Goal: Task Accomplishment & Management: Manage account settings

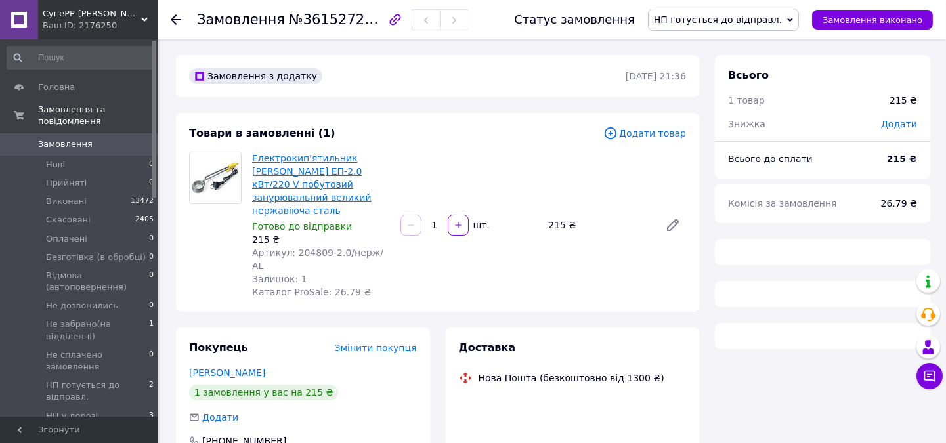
click at [301, 169] on link "Електрокип'ятильник [PERSON_NAME] ЕП-2.0 кВт/220 V побутовий занурювальний вели…" at bounding box center [312, 184] width 120 height 63
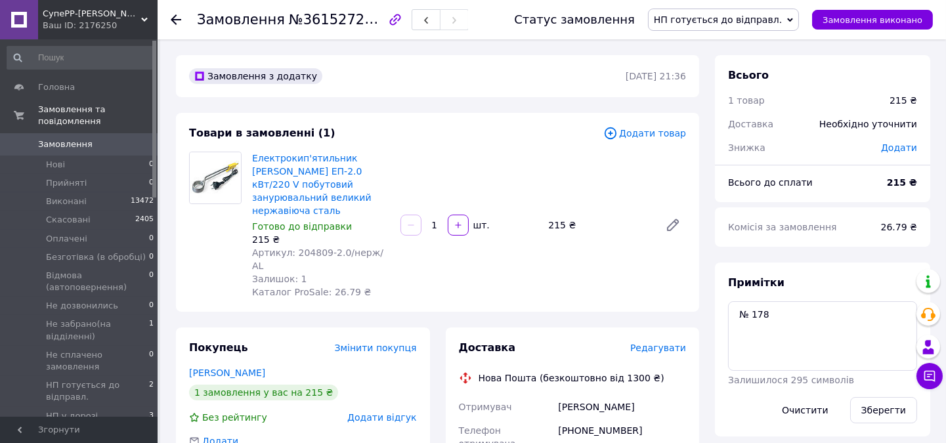
click at [175, 20] on use at bounding box center [176, 19] width 11 height 11
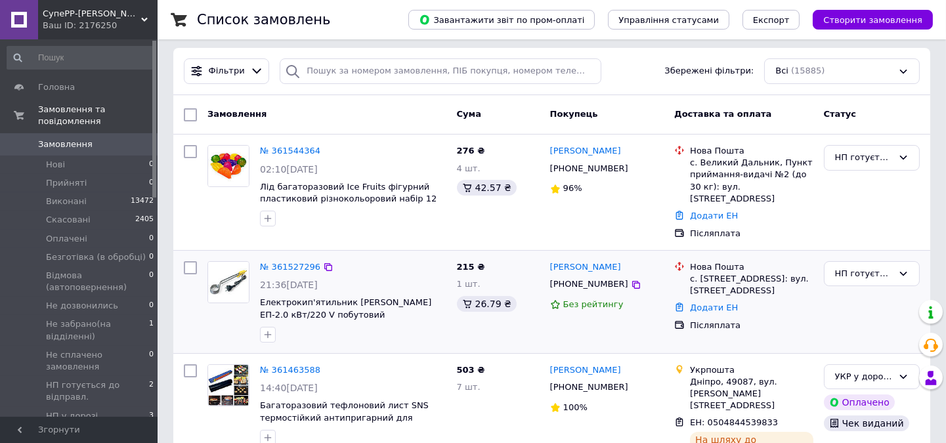
scroll to position [146, 0]
click at [93, 12] on span "СупеРР-[PERSON_NAME] Товарів" at bounding box center [92, 14] width 98 height 12
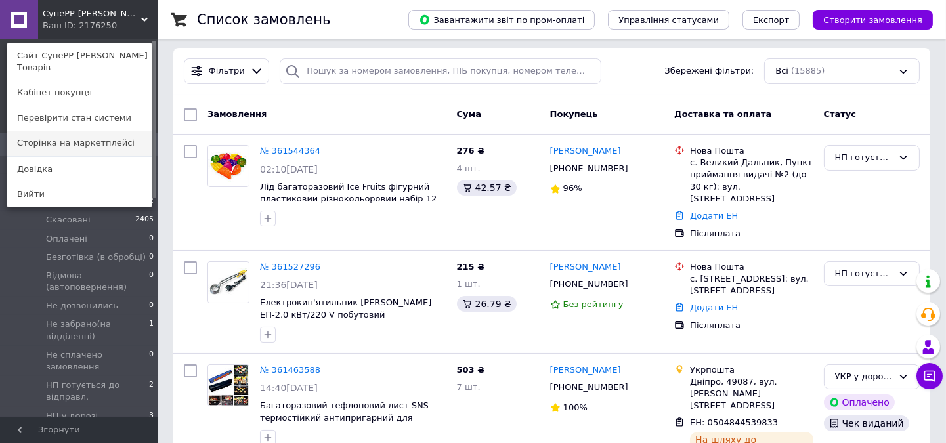
click at [56, 145] on link "Сторінка на маркетплейсі" at bounding box center [79, 143] width 144 height 25
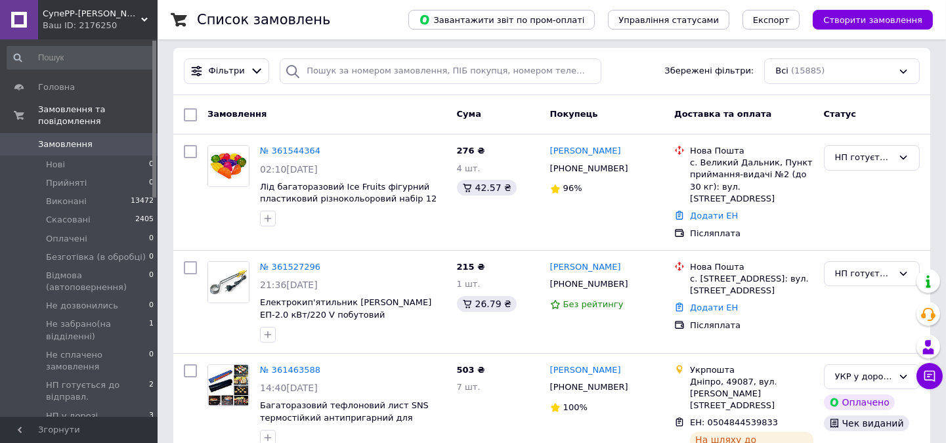
scroll to position [146, 0]
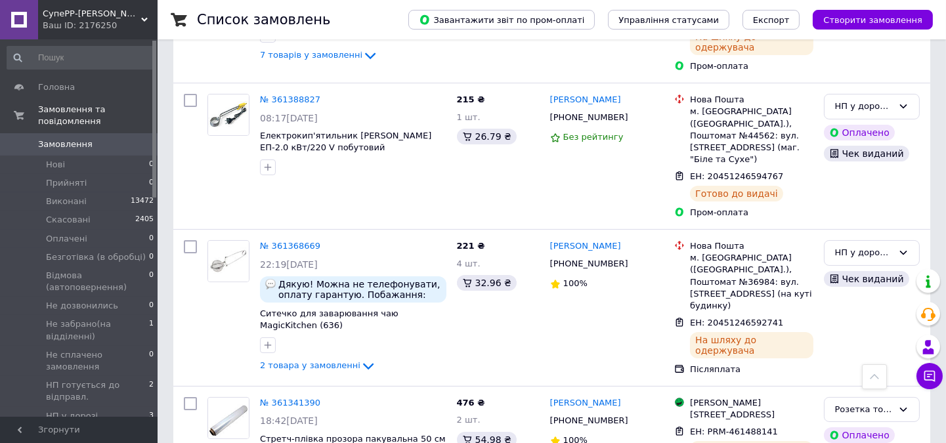
scroll to position [583, 0]
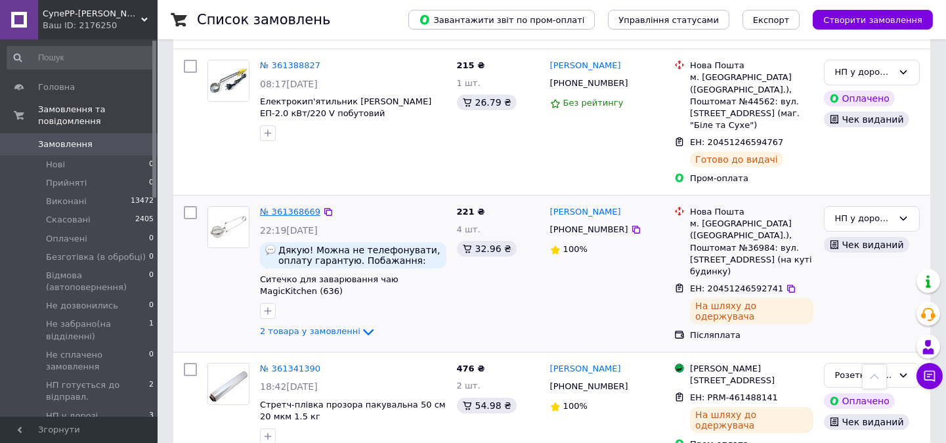
click at [284, 207] on link "№ 361368669" at bounding box center [290, 212] width 60 height 10
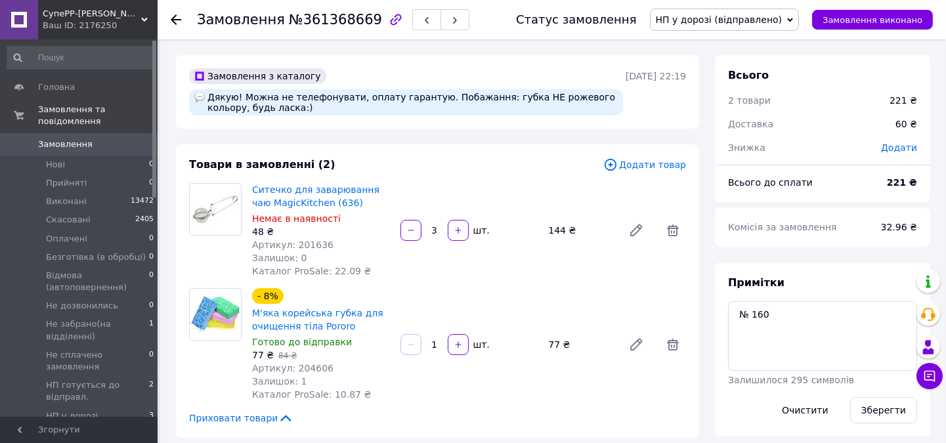
click at [171, 16] on icon at bounding box center [176, 19] width 11 height 11
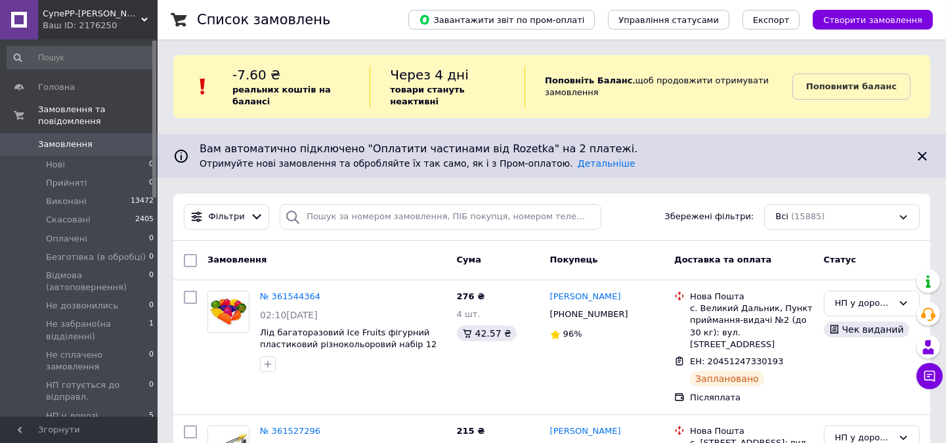
scroll to position [146, 0]
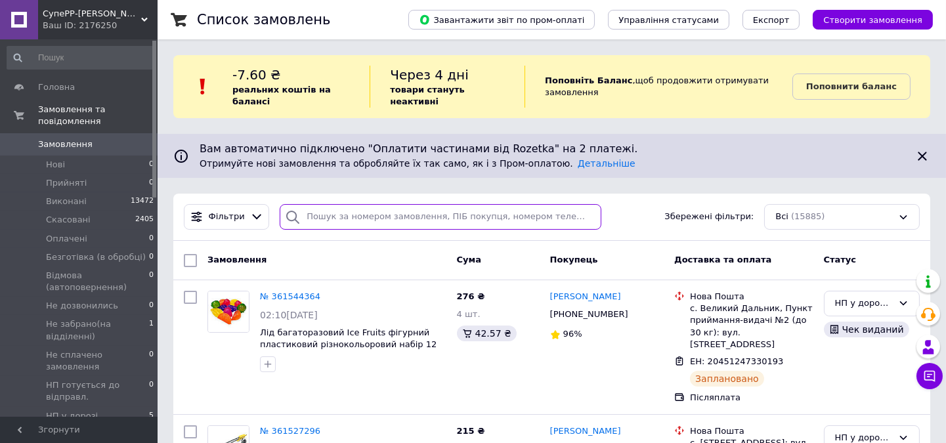
click at [353, 204] on input "search" at bounding box center [440, 217] width 321 height 26
paste input "360632945"
type input "360632945"
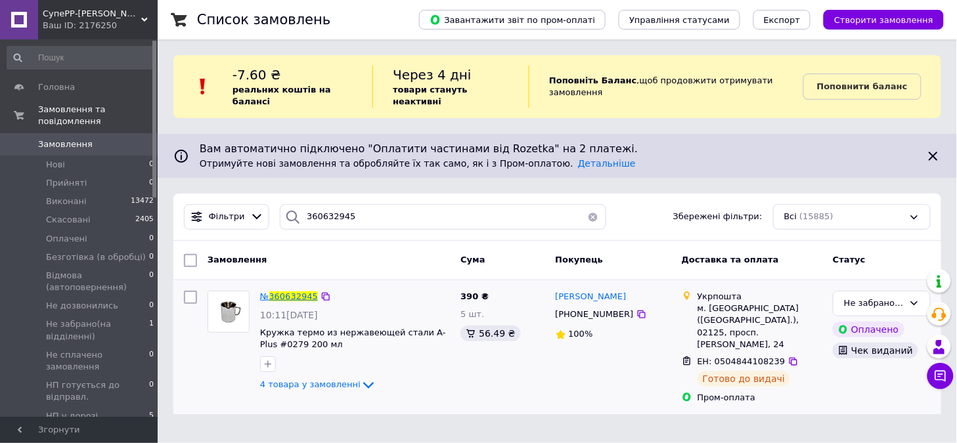
click at [291, 292] on span "360632945" at bounding box center [293, 297] width 49 height 10
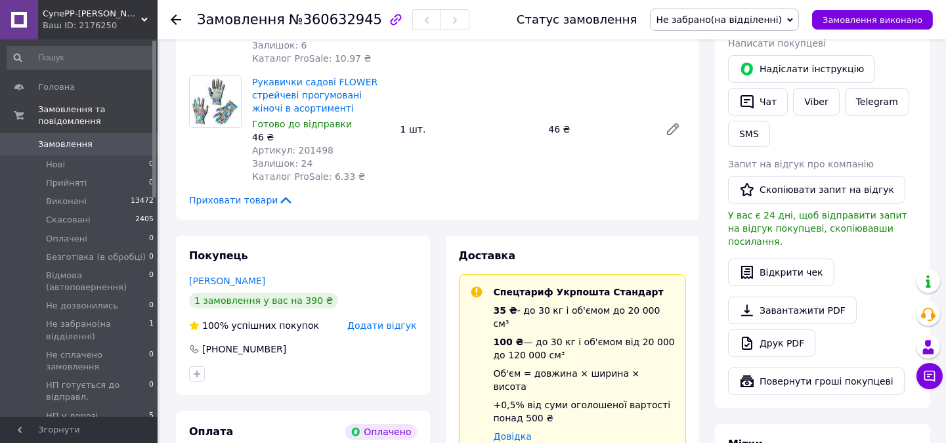
scroll to position [437, 0]
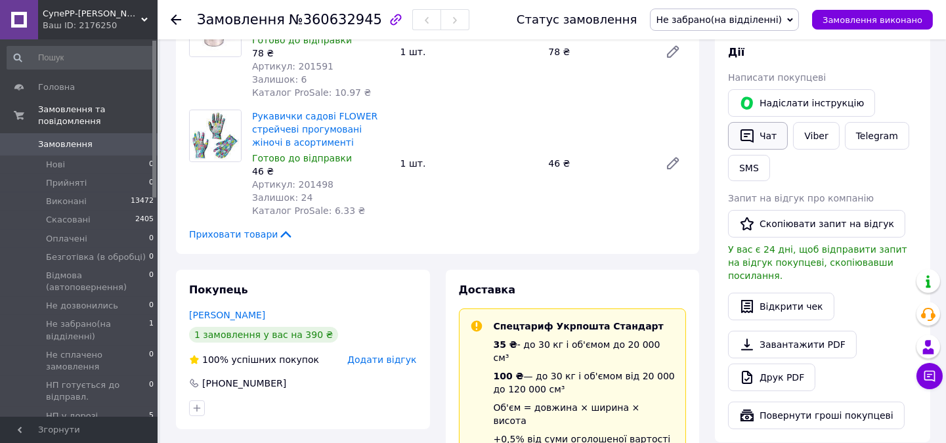
click at [757, 136] on button "Чат" at bounding box center [758, 136] width 60 height 28
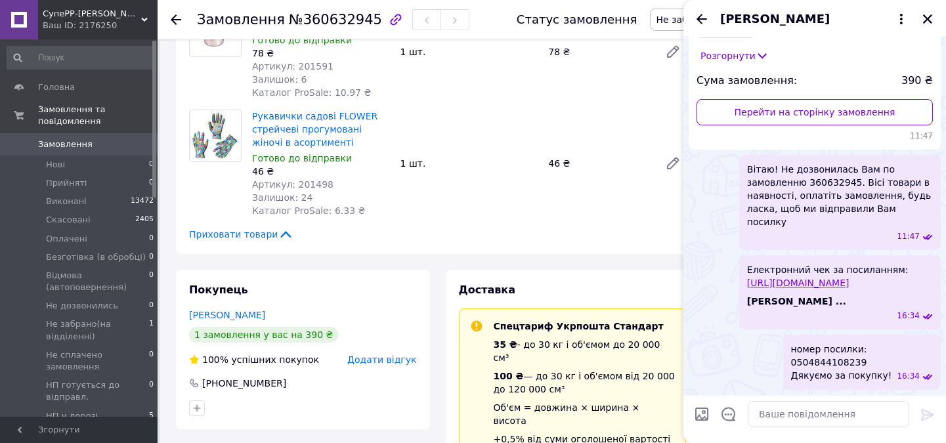
scroll to position [139, 0]
click at [783, 419] on textarea at bounding box center [829, 414] width 162 height 26
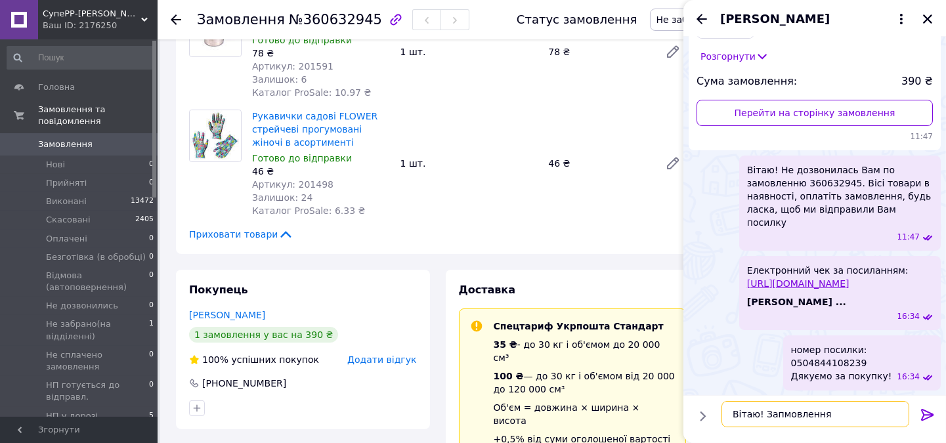
click at [777, 416] on textarea "Вітаю! Запмовлення" at bounding box center [816, 414] width 188 height 26
click at [825, 412] on textarea "Вітаю! Замовлення" at bounding box center [816, 414] width 188 height 26
paste textarea "360632945"
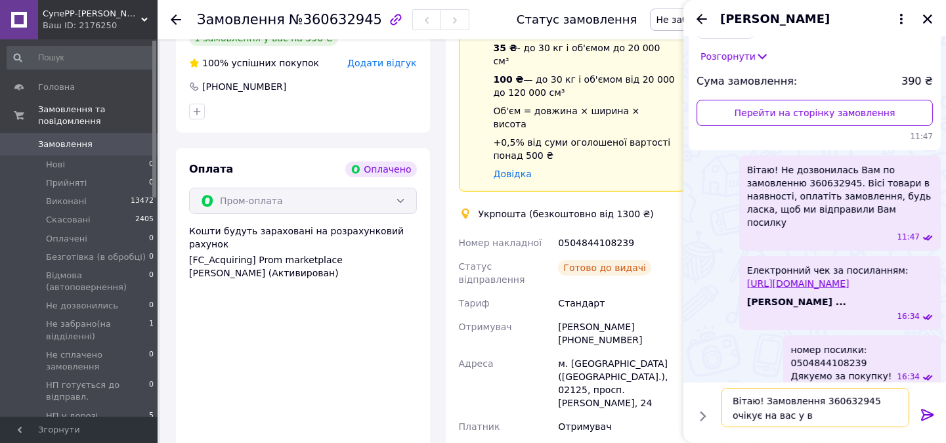
scroll to position [875, 0]
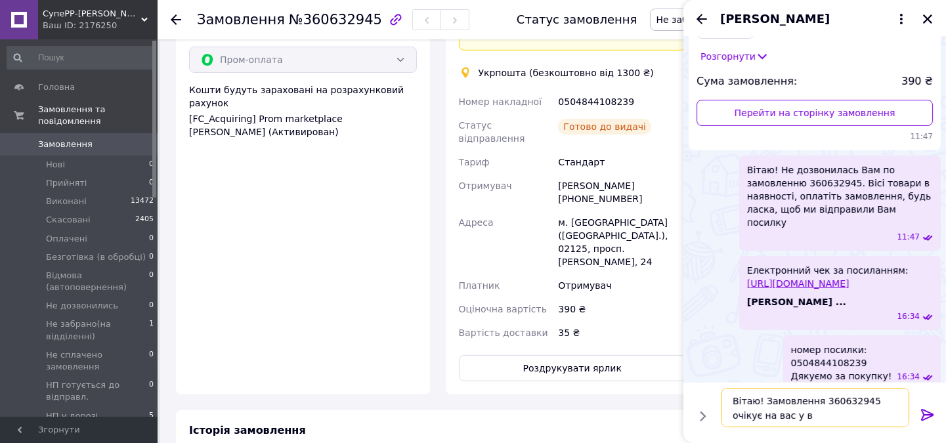
click at [768, 404] on textarea "Вітаю! Замовлення 360632945 очікує на вас у в" at bounding box center [816, 407] width 188 height 39
click at [769, 401] on textarea "Вітаю! ЗОплачене замовлення 360632945 очікує на вас у в" at bounding box center [816, 407] width 188 height 39
click at [861, 412] on textarea "Вітаю! Оплачене замовлення 360632945 очікує на вас у в" at bounding box center [816, 407] width 188 height 39
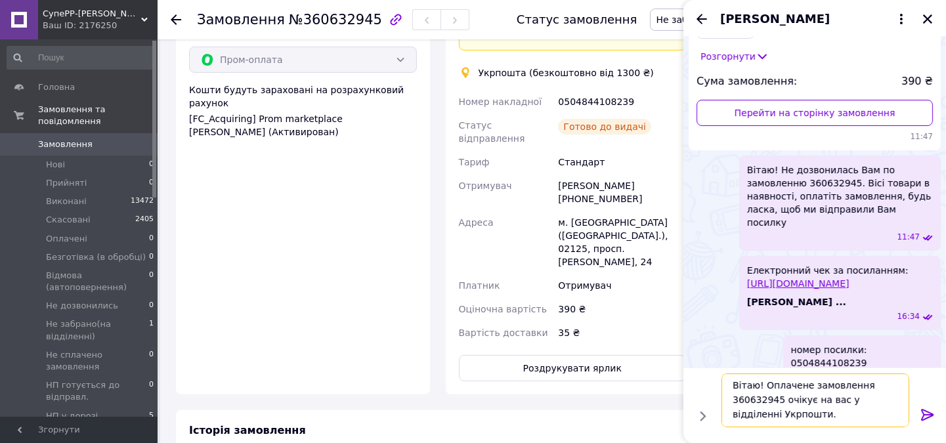
scroll to position [10, 0]
type textarea "Вітаю! Оплачене замовлення 360632945 очікує на вас у відділенні Укрпошти. Встиг…"
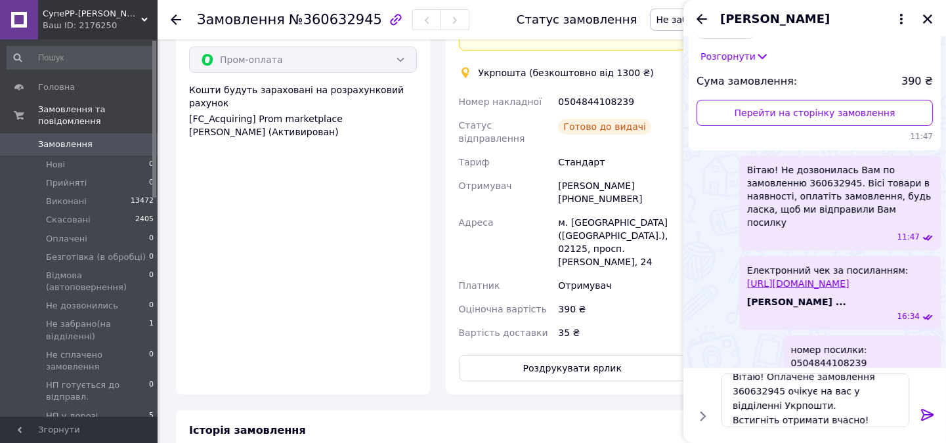
click at [921, 415] on icon at bounding box center [928, 415] width 16 height 16
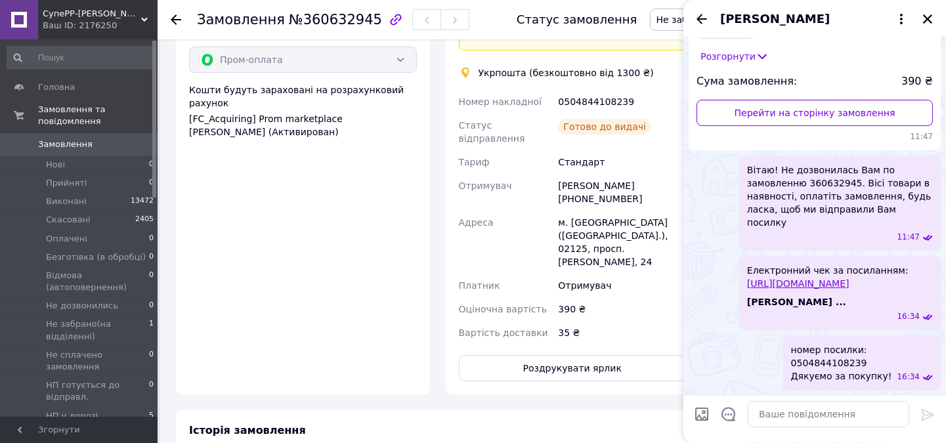
scroll to position [248, 0]
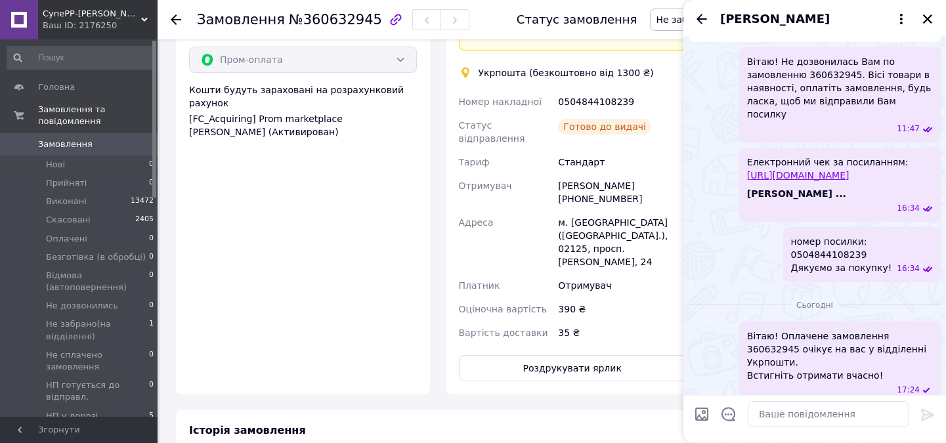
drag, startPoint x: 930, startPoint y: 16, endPoint x: 823, endPoint y: 149, distance: 170.9
click at [930, 16] on icon "Закрити" at bounding box center [927, 18] width 9 height 9
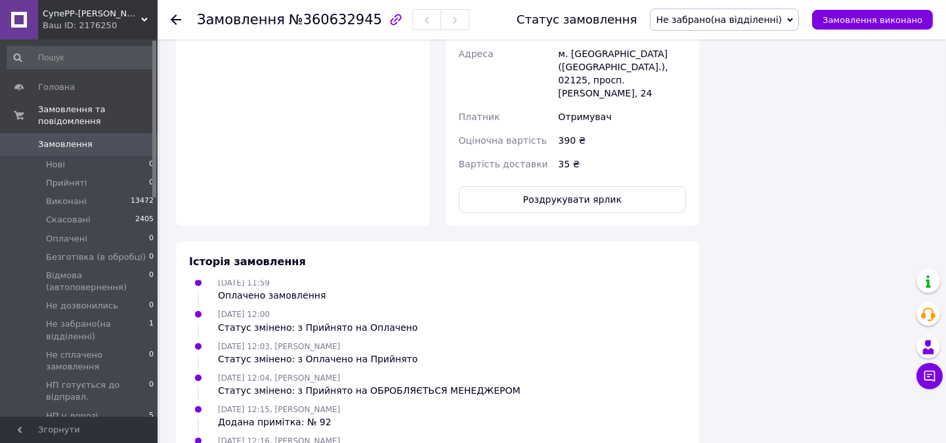
scroll to position [1068, 0]
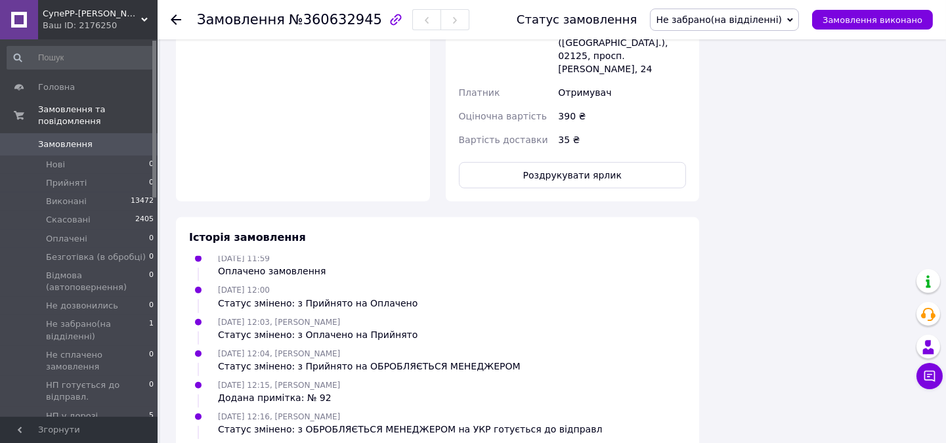
click at [173, 20] on icon at bounding box center [176, 19] width 11 height 11
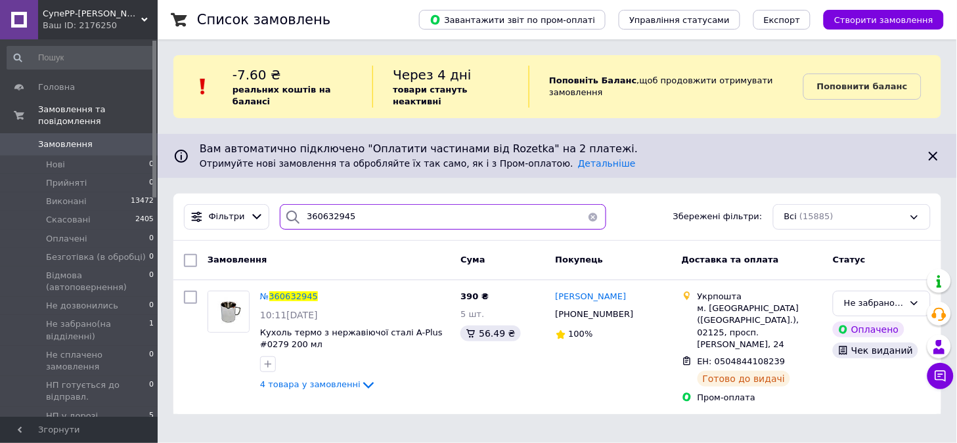
drag, startPoint x: 352, startPoint y: 200, endPoint x: 265, endPoint y: 205, distance: 86.8
click at [265, 205] on div "Фільтри 360632945 Збережені фільтри: Всі (15885)" at bounding box center [557, 217] width 757 height 26
paste input "1014510"
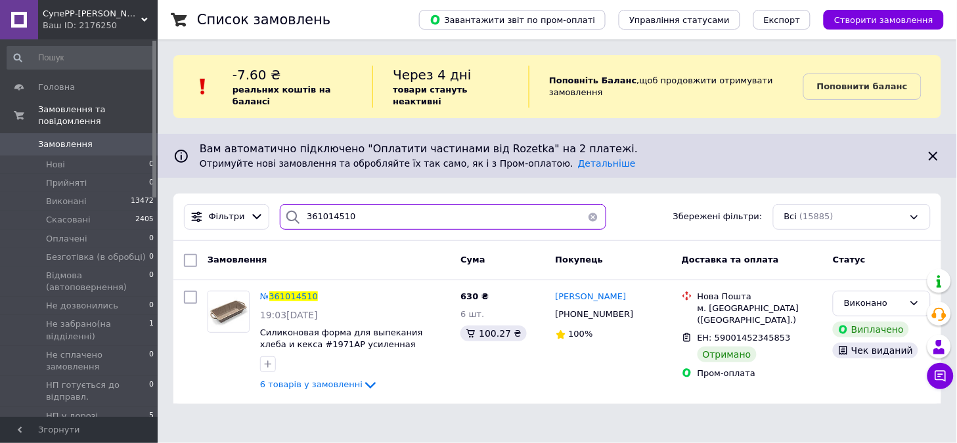
drag, startPoint x: 328, startPoint y: 207, endPoint x: 283, endPoint y: 206, distance: 45.3
click at [283, 206] on div "361014510" at bounding box center [443, 217] width 326 height 26
paste input "34139"
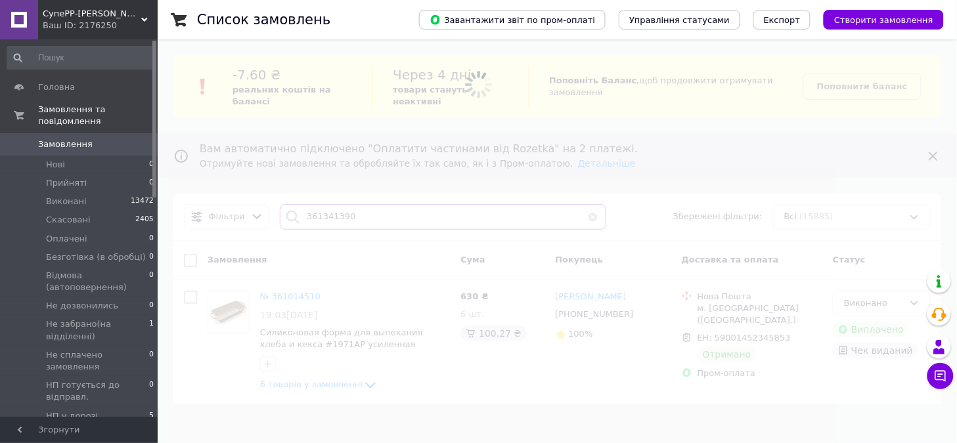
type input "361341390"
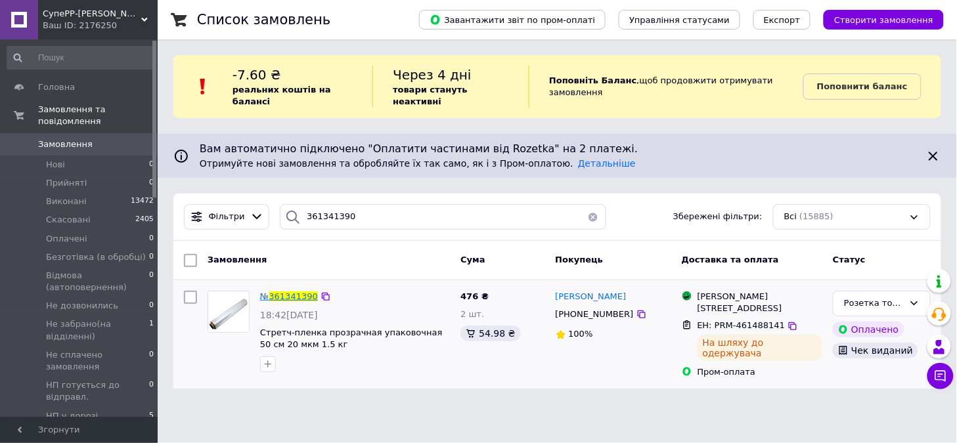
click at [296, 292] on span "361341390" at bounding box center [293, 297] width 49 height 10
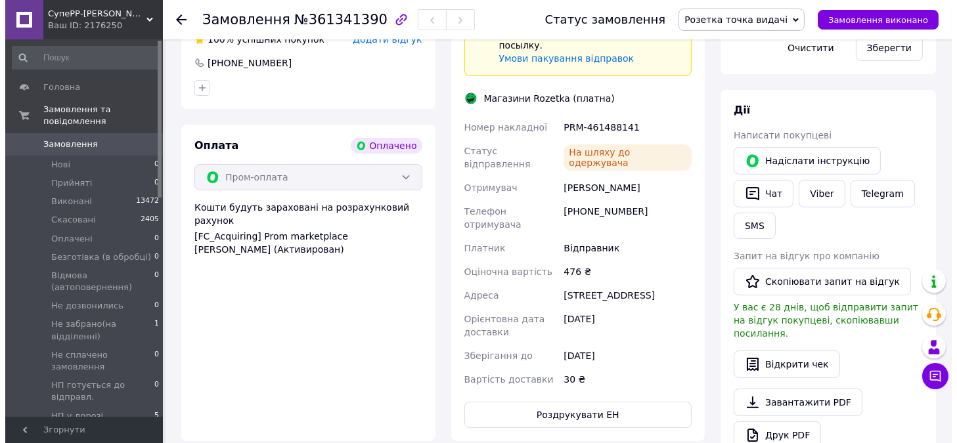
scroll to position [437, 0]
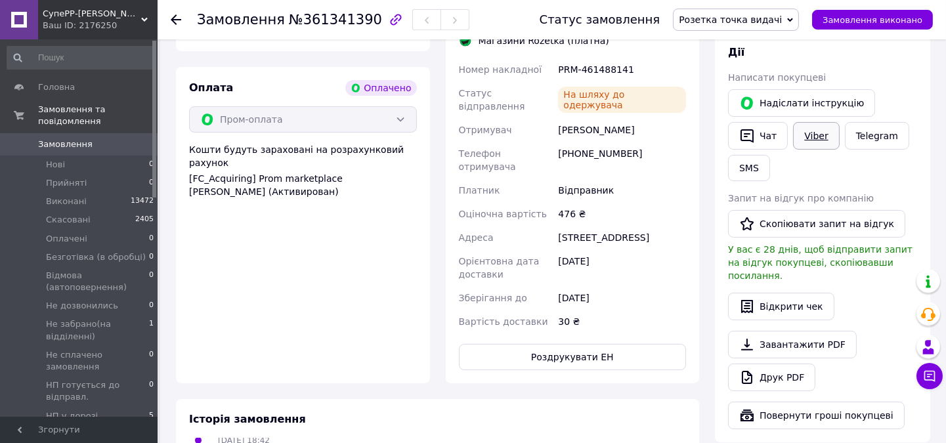
click at [817, 138] on link "Viber" at bounding box center [816, 136] width 46 height 28
click at [753, 172] on button "SMS" at bounding box center [749, 168] width 42 height 26
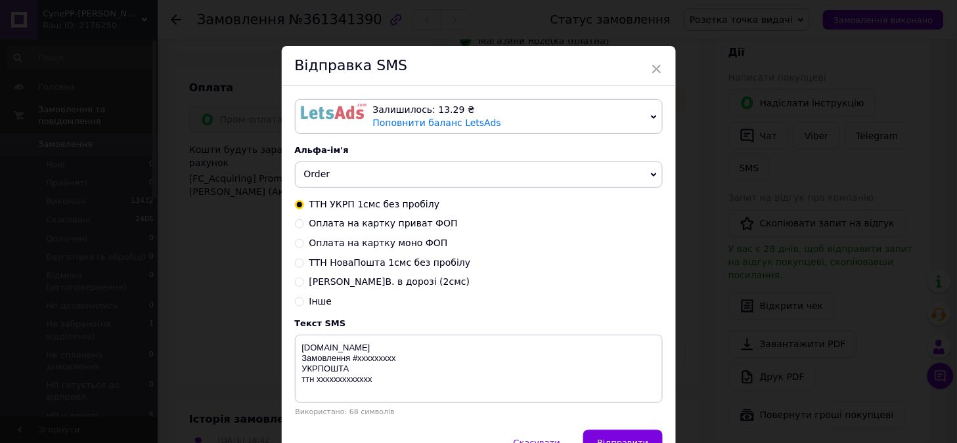
drag, startPoint x: 320, startPoint y: 112, endPoint x: 338, endPoint y: 149, distance: 41.7
click at [320, 112] on img at bounding box center [334, 112] width 66 height 16
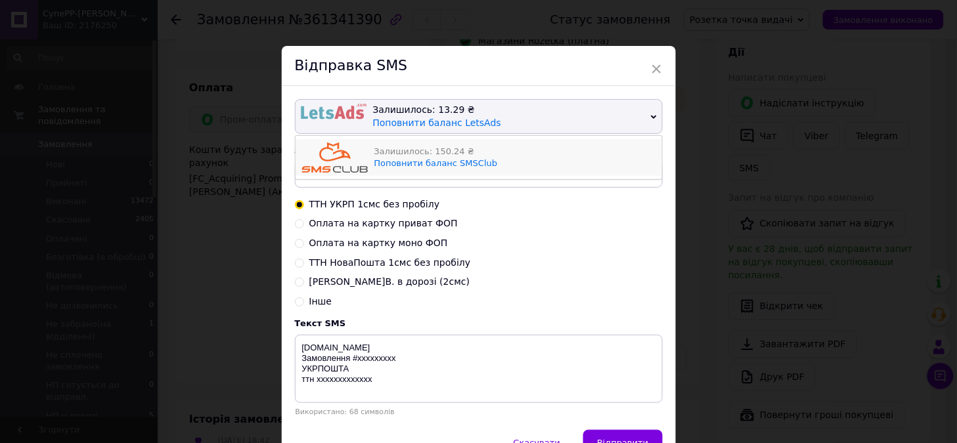
click at [339, 154] on img at bounding box center [335, 157] width 66 height 30
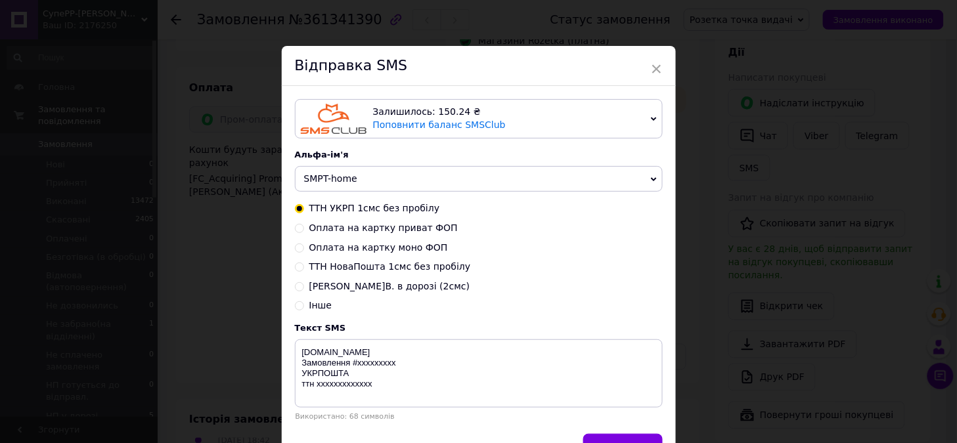
click at [325, 177] on span "SMPT-home" at bounding box center [330, 178] width 53 height 11
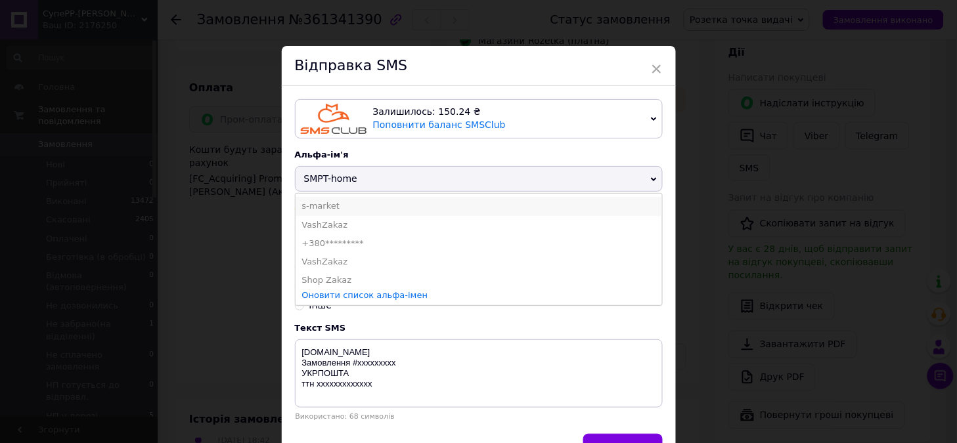
click at [325, 207] on li "s-market" at bounding box center [478, 206] width 366 height 18
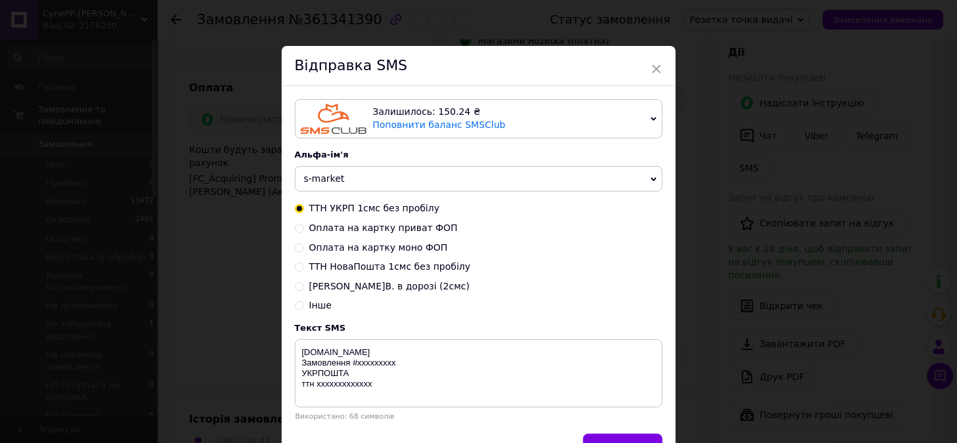
click at [295, 285] on input "Розетка Т.В. в дорозі (2смс)" at bounding box center [299, 285] width 9 height 9
radio input "true"
radio input "false"
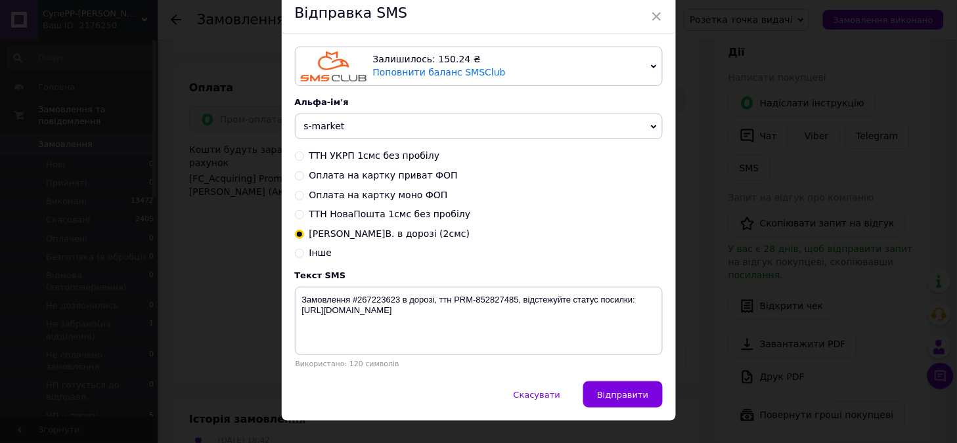
scroll to position [81, 0]
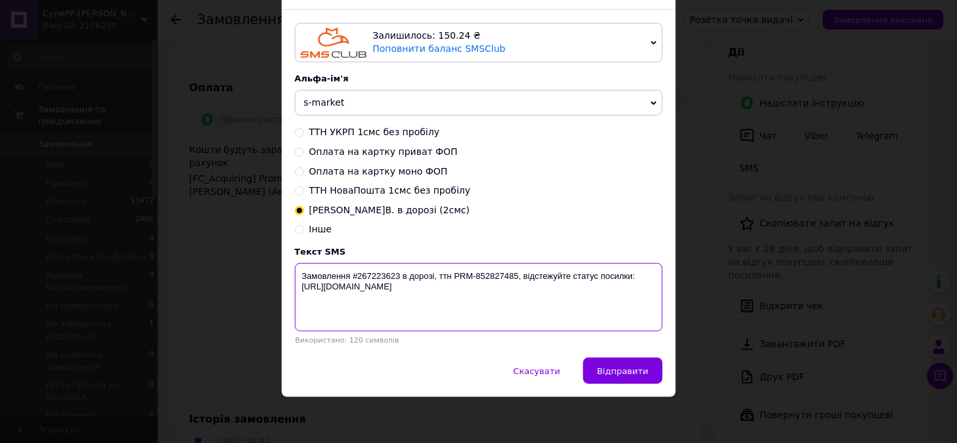
drag, startPoint x: 355, startPoint y: 277, endPoint x: 399, endPoint y: 276, distance: 43.3
click at [399, 276] on textarea "Замовлення #267223623 в дорозі, ттн PRM-852827485, відстежуйте статус посилки: …" at bounding box center [479, 297] width 368 height 68
paste textarea "361341390"
drag, startPoint x: 454, startPoint y: 284, endPoint x: 453, endPoint y: 276, distance: 8.6
click at [453, 276] on textarea "Замовлення #361341390 в дорозі, ттн PRM-852827485, відстежуйте статус посилки: …" at bounding box center [479, 297] width 368 height 68
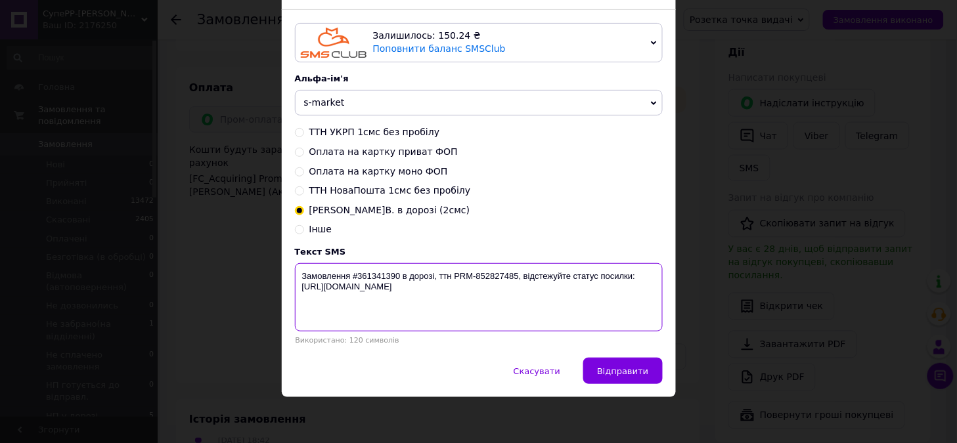
click at [453, 284] on textarea "Замовлення #361341390 в дорозі, ттн PRM-852827485, відстежуйте статус посилки: …" at bounding box center [479, 297] width 368 height 68
click at [457, 278] on textarea "Замовлення #361341390 в дорозі, ттн PRM-852827485, відстежуйте статус посилки: …" at bounding box center [479, 297] width 368 height 68
drag, startPoint x: 454, startPoint y: 276, endPoint x: 514, endPoint y: 287, distance: 61.4
click at [516, 279] on textarea "Замовлення #361341390 в дорозі, ттн PRM-852827485, відстежуйте статус посилки: …" at bounding box center [479, 297] width 368 height 68
paste textarea "461488141"
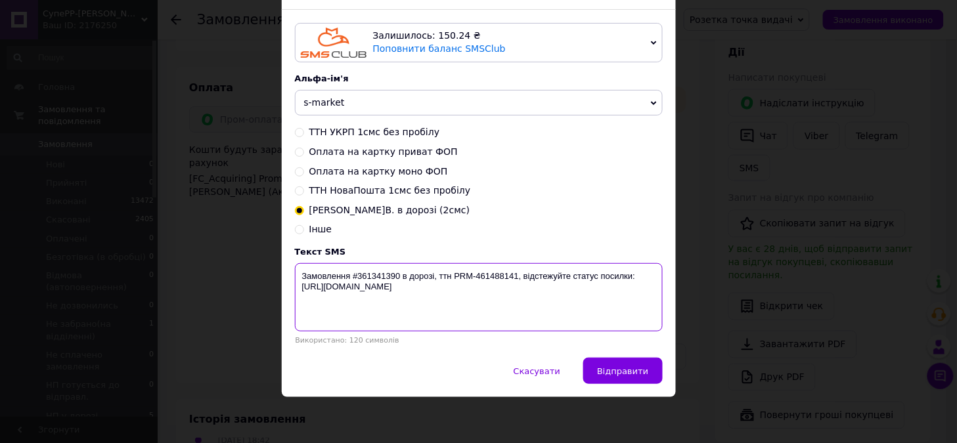
drag, startPoint x: 471, startPoint y: 288, endPoint x: 301, endPoint y: 276, distance: 171.1
click at [301, 276] on textarea "Замовлення #361341390 в дорозі, ттн PRM-461488141, відстежуйте статус посилки: …" at bounding box center [479, 297] width 368 height 68
type textarea "Замовлення #361341390 в дорозі, ттн PRM-461488141, відстежуйте статус посилки: …"
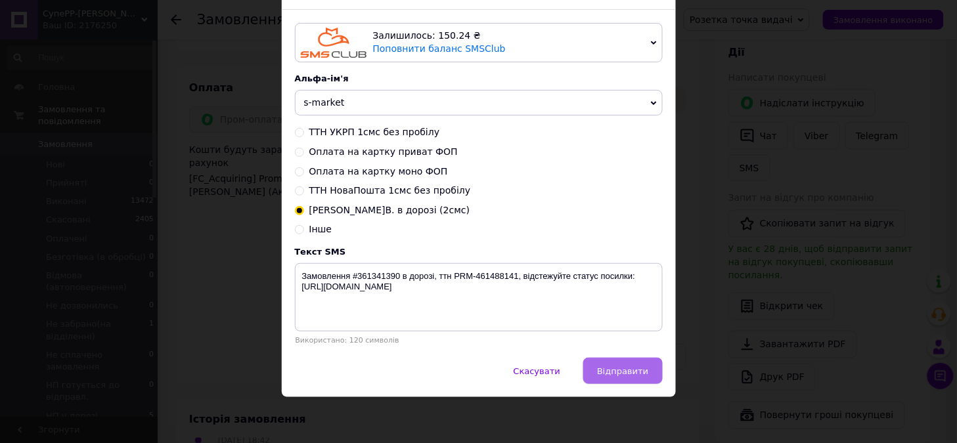
click at [631, 370] on span "Відправити" at bounding box center [622, 371] width 51 height 10
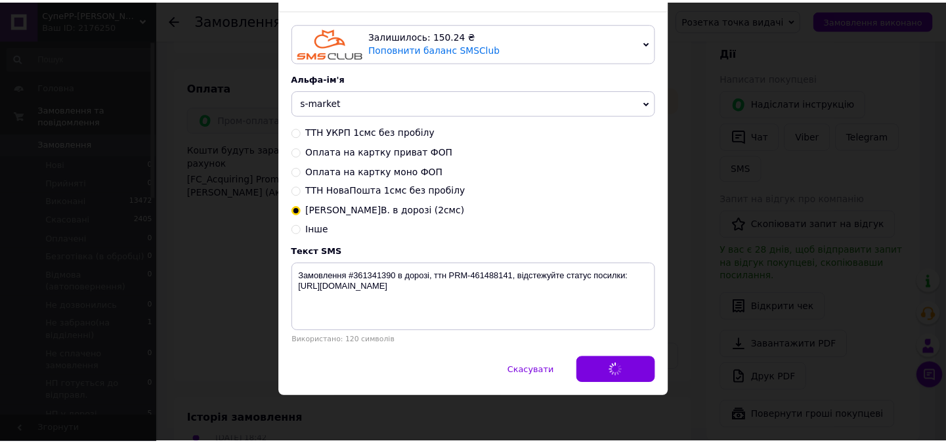
scroll to position [0, 0]
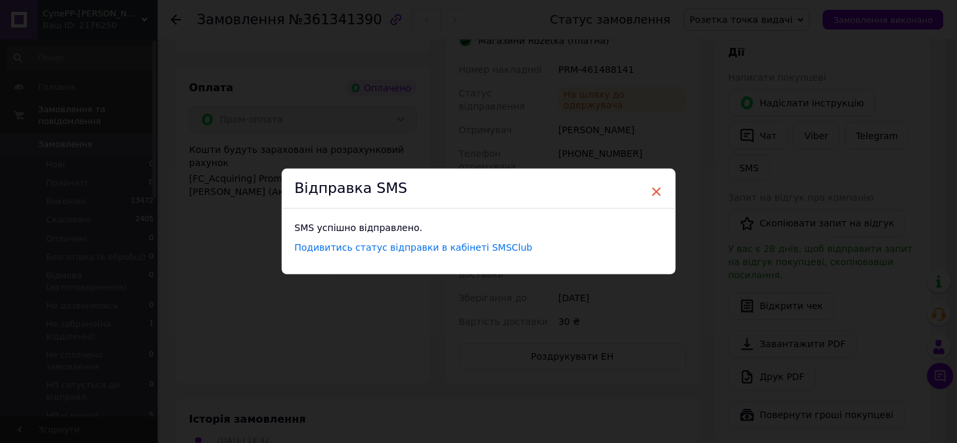
click at [657, 194] on span "×" at bounding box center [657, 192] width 12 height 22
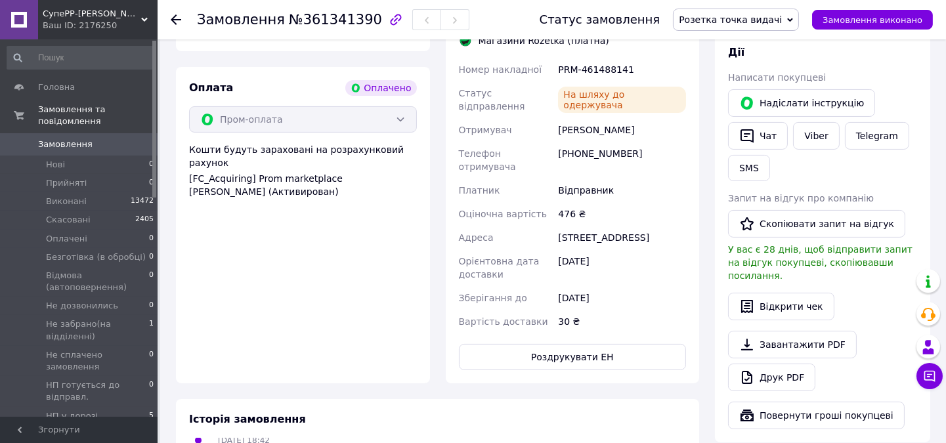
drag, startPoint x: 767, startPoint y: 134, endPoint x: 808, endPoint y: 171, distance: 54.9
click at [768, 136] on button "Чат" at bounding box center [758, 136] width 60 height 28
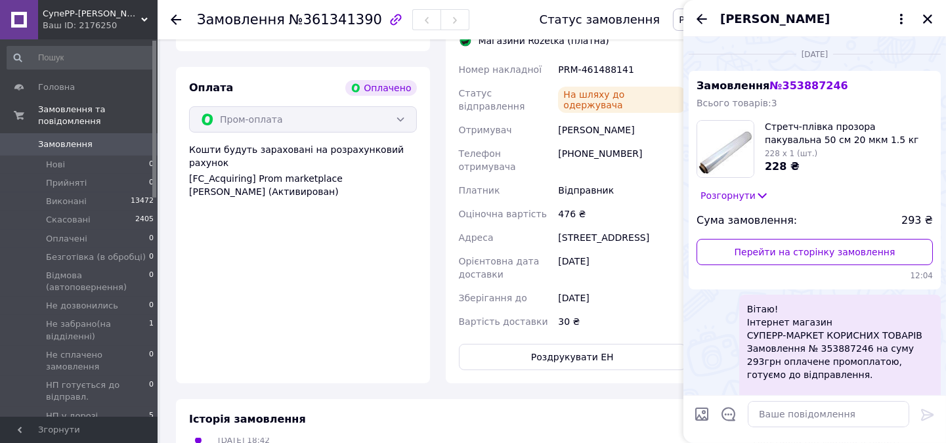
scroll to position [1512, 0]
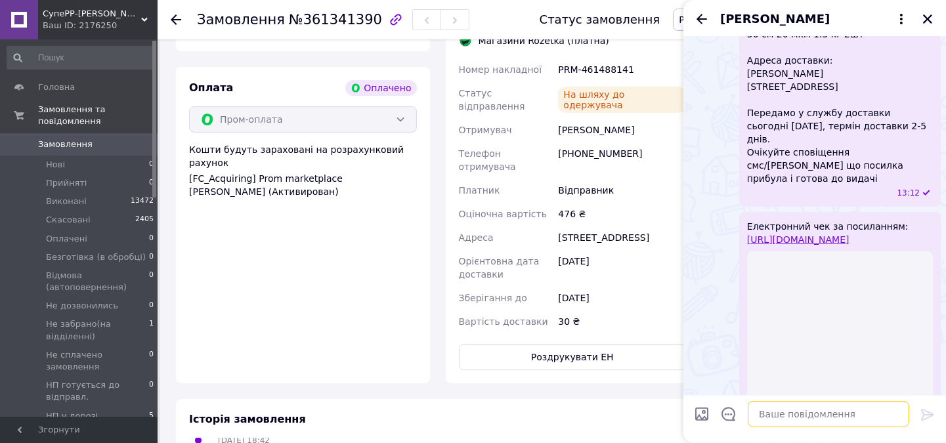
click at [796, 416] on textarea at bounding box center [829, 414] width 162 height 26
paste textarea "Замовлення #361341390 в дорозі, ттн PRM-461488141, відстежуйте статус посилки: …"
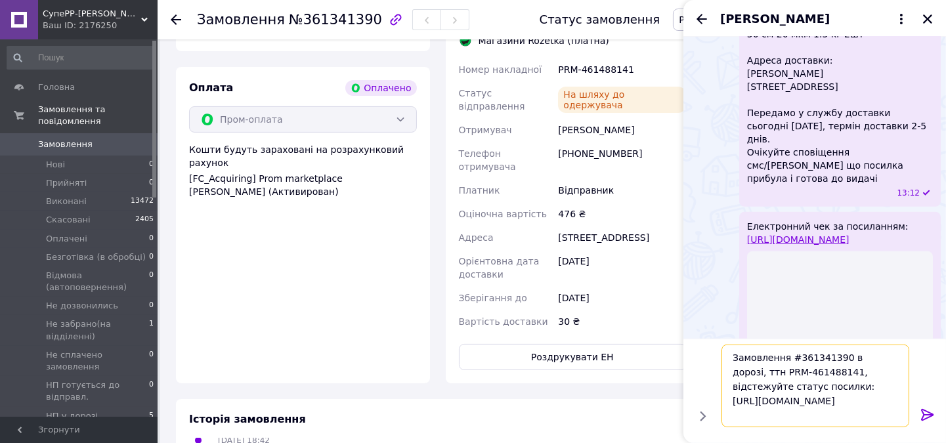
click at [730, 355] on textarea "Замовлення #361341390 в дорозі, ттн PRM-461488141, відстежуйте статус посилки: …" at bounding box center [816, 386] width 188 height 83
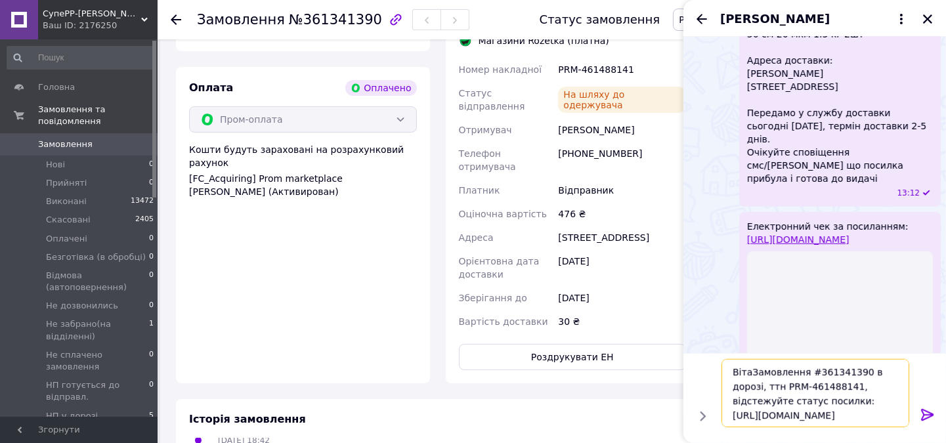
scroll to position [1133, 0]
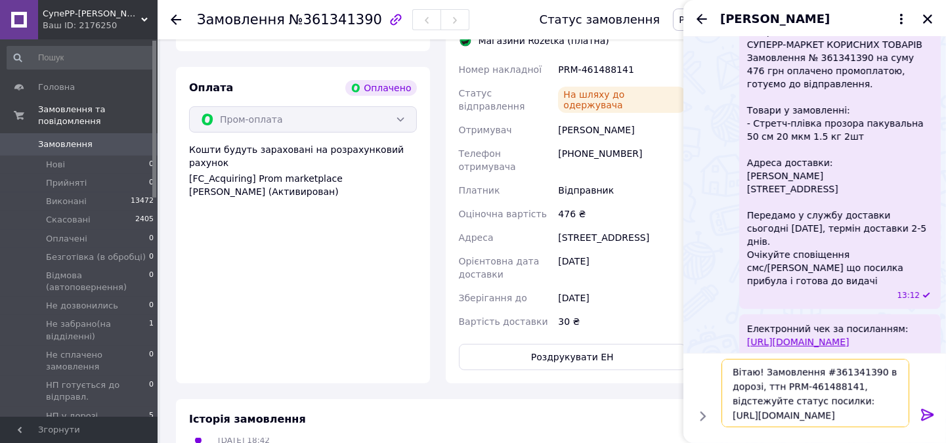
type textarea "Вітаю! Замовлення #361341390 в дорозі, ттн PRM-461488141, відстежуйте статус по…"
click at [923, 414] on icon at bounding box center [927, 415] width 12 height 12
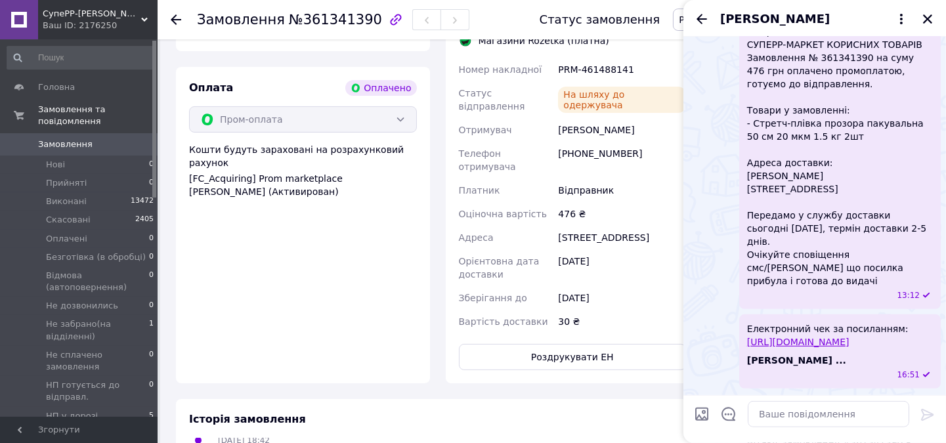
scroll to position [1244, 0]
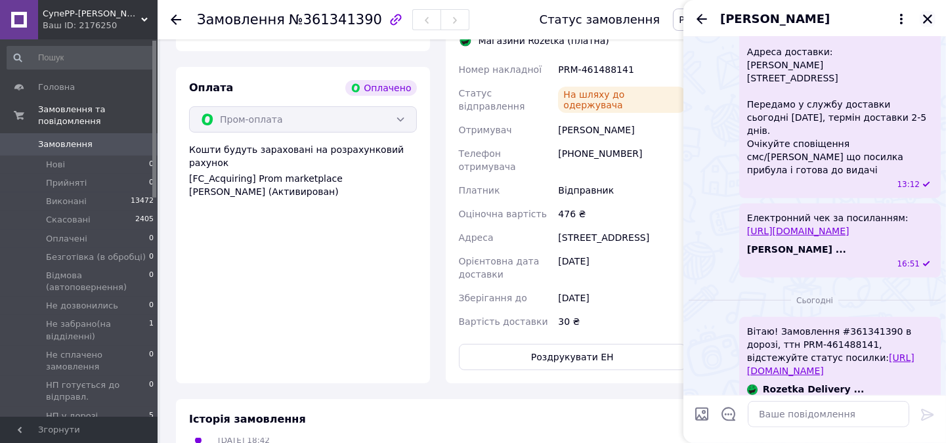
click at [927, 18] on icon "Закрити" at bounding box center [927, 18] width 9 height 9
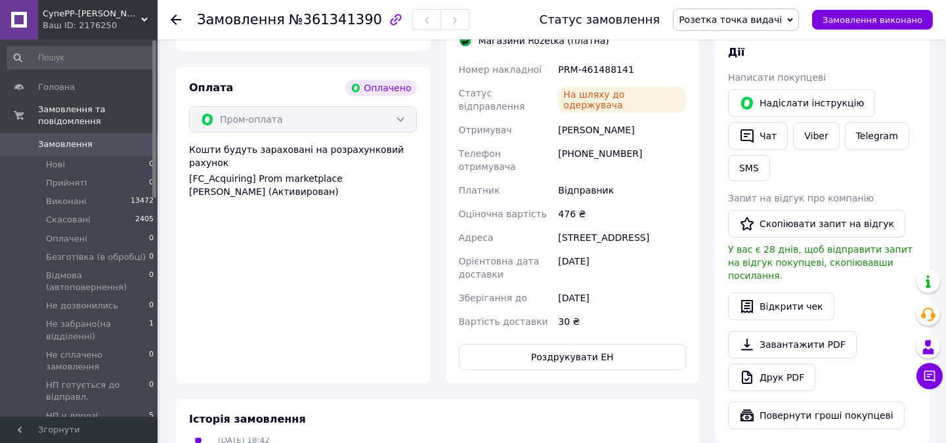
click at [177, 16] on icon at bounding box center [176, 19] width 11 height 11
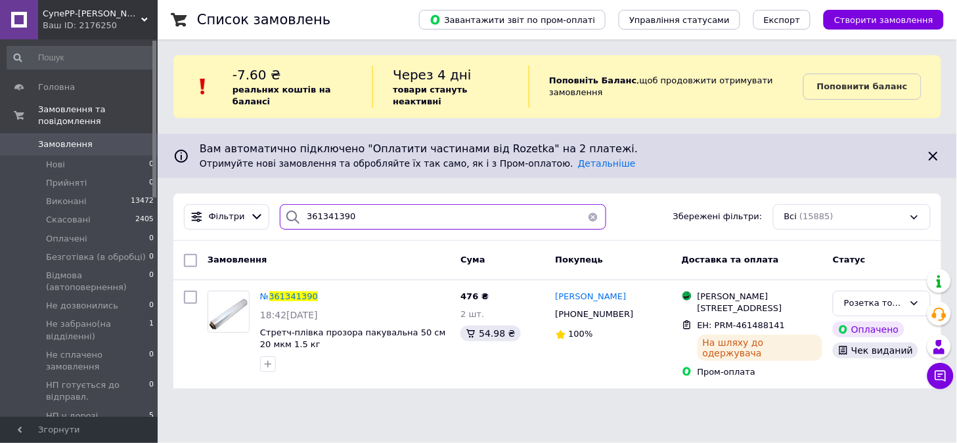
drag, startPoint x: 350, startPoint y: 207, endPoint x: 276, endPoint y: 207, distance: 74.2
click at [280, 207] on div "361341390" at bounding box center [443, 217] width 326 height 26
paste input "88827"
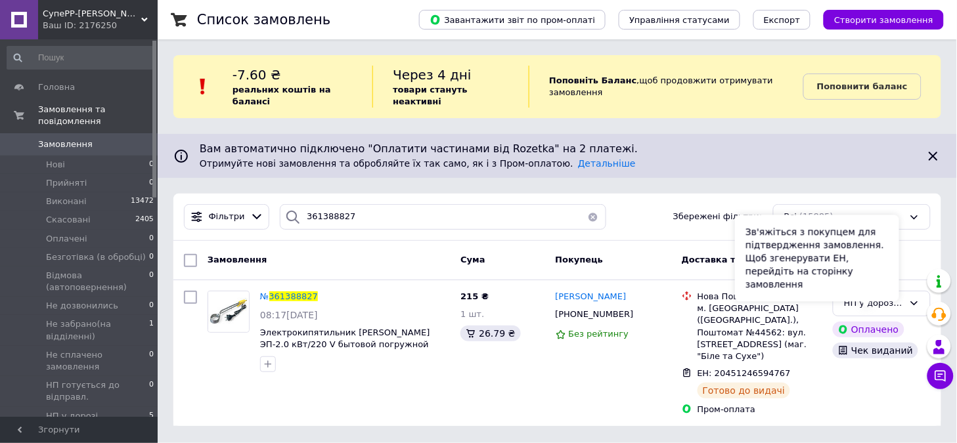
click at [872, 290] on div "Зв'яжіться з покупцем для підтвердження замовлення. Щоб згенерувати ЕН, перейді…" at bounding box center [817, 258] width 164 height 87
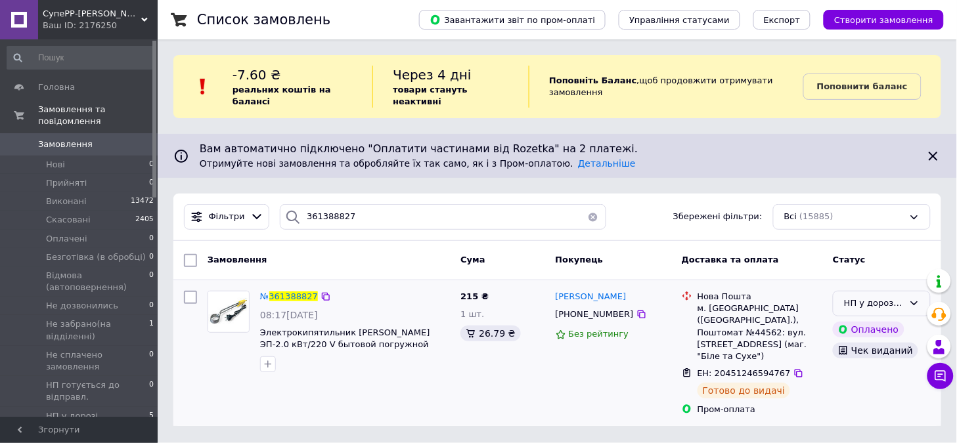
click at [910, 298] on icon at bounding box center [914, 303] width 11 height 11
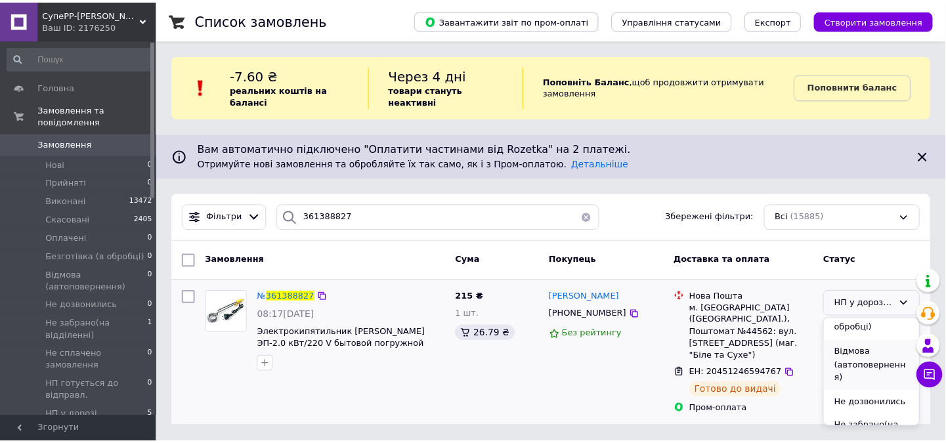
scroll to position [146, 0]
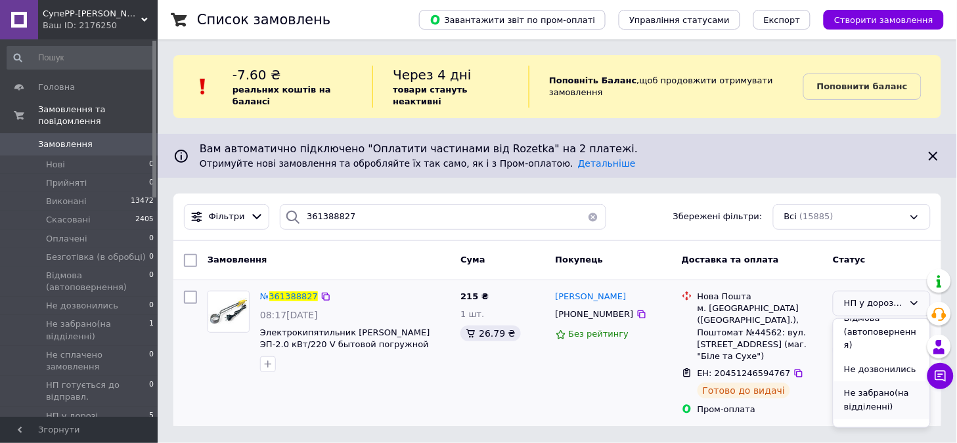
click at [876, 382] on li "Не забрано(на відділенні)" at bounding box center [881, 400] width 97 height 37
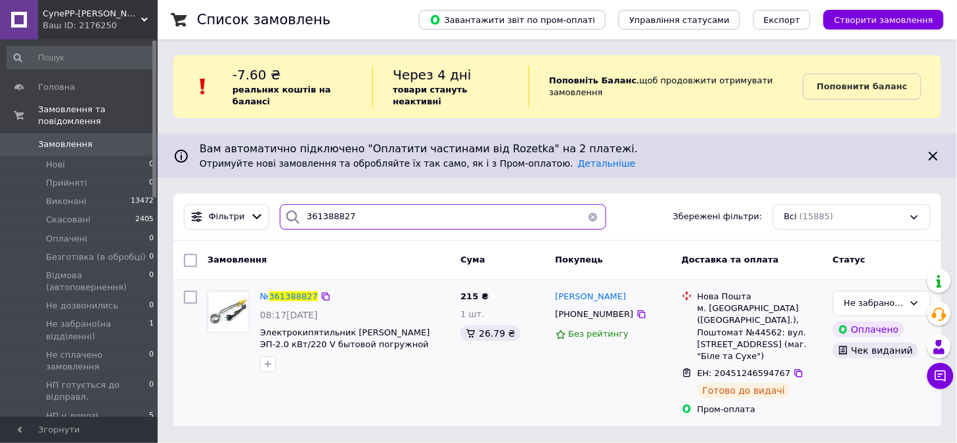
drag, startPoint x: 290, startPoint y: 208, endPoint x: 276, endPoint y: 208, distance: 13.8
click at [280, 208] on div "361388827" at bounding box center [443, 217] width 326 height 26
paste input "463588"
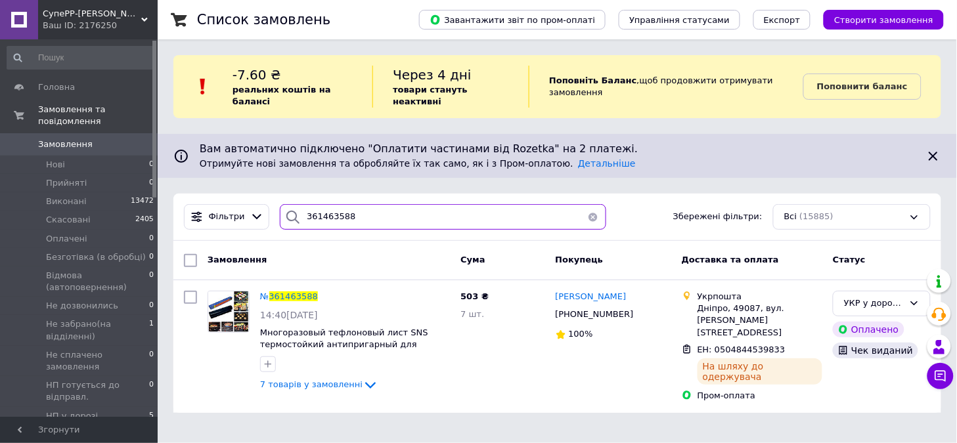
type input "361463588"
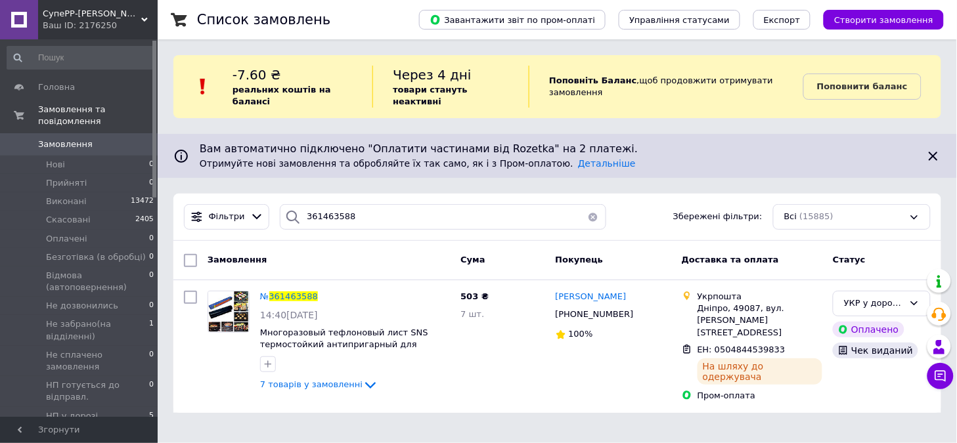
click at [51, 139] on span "Замовлення" at bounding box center [65, 145] width 55 height 12
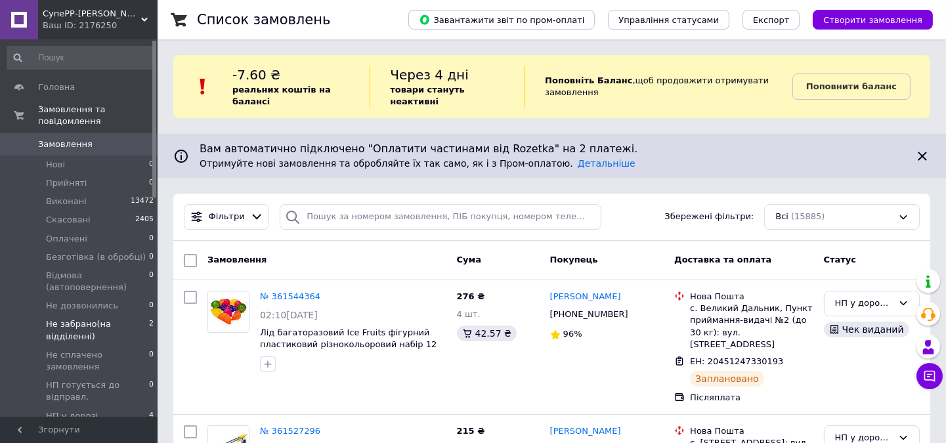
click at [66, 320] on span "Не забрано(на відділенні)" at bounding box center [97, 330] width 103 height 24
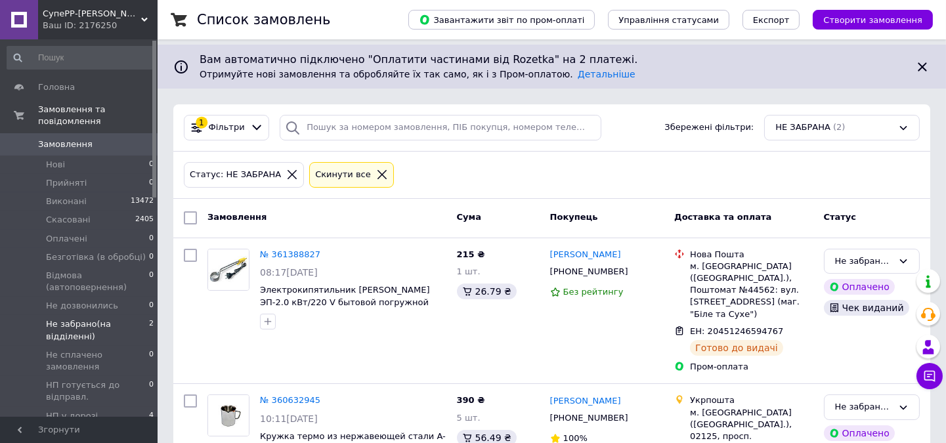
scroll to position [145, 0]
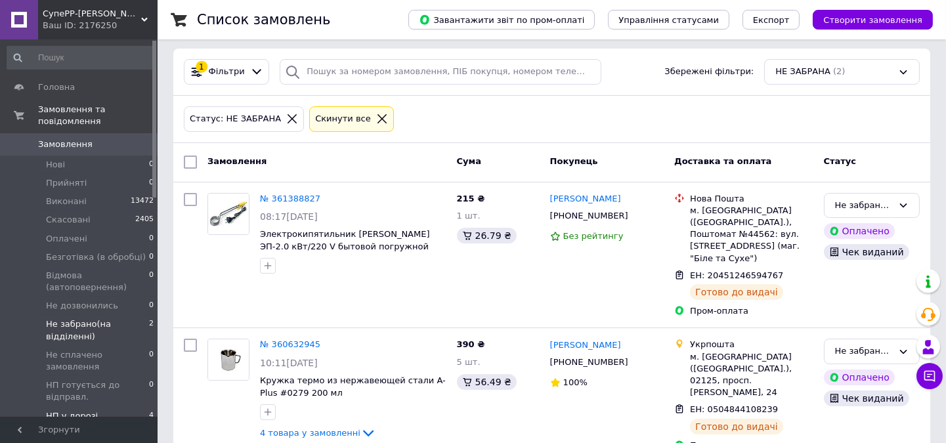
click at [77, 410] on span "НП у дорозі (відправлено)" at bounding box center [97, 422] width 103 height 24
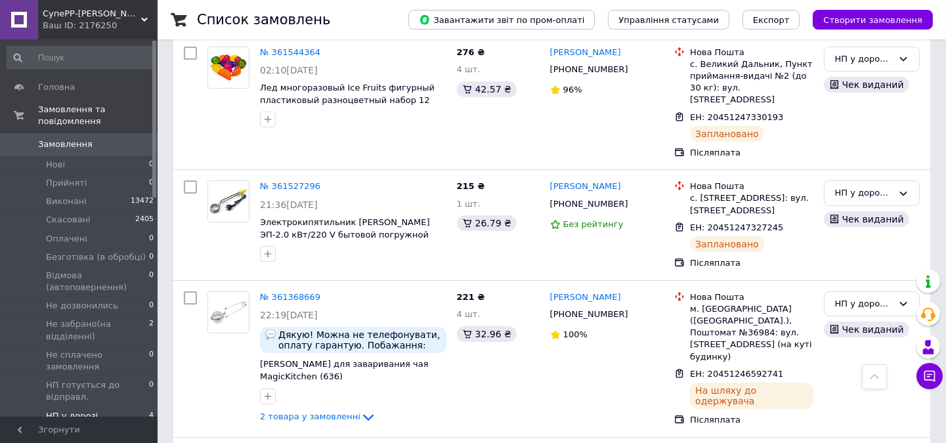
scroll to position [398, 0]
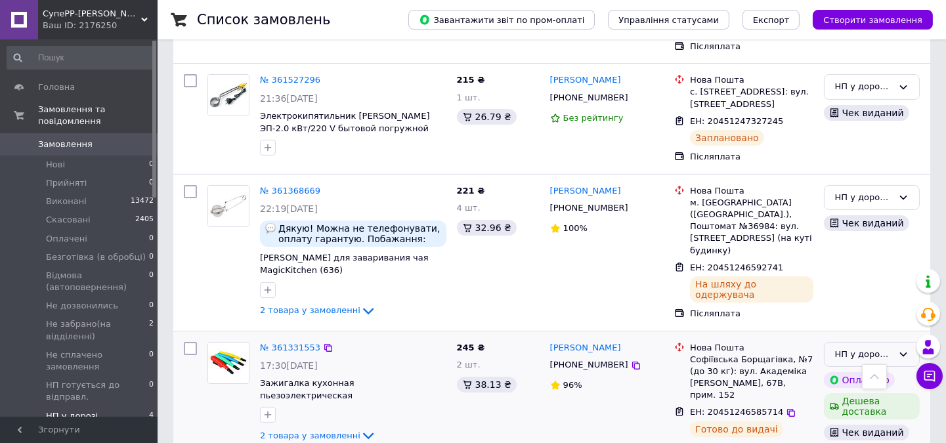
click at [856, 348] on div "НП у дорозі (відправлено)" at bounding box center [864, 355] width 58 height 14
drag, startPoint x: 856, startPoint y: 427, endPoint x: 821, endPoint y: 421, distance: 35.4
click at [856, 433] on li "Не забрано(на відділенні)" at bounding box center [872, 451] width 95 height 37
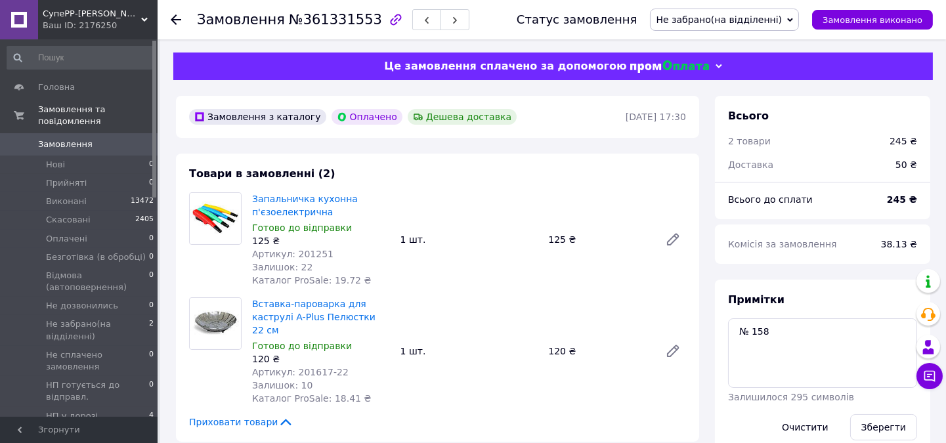
scroll to position [62, 0]
